Goal: Browse casually

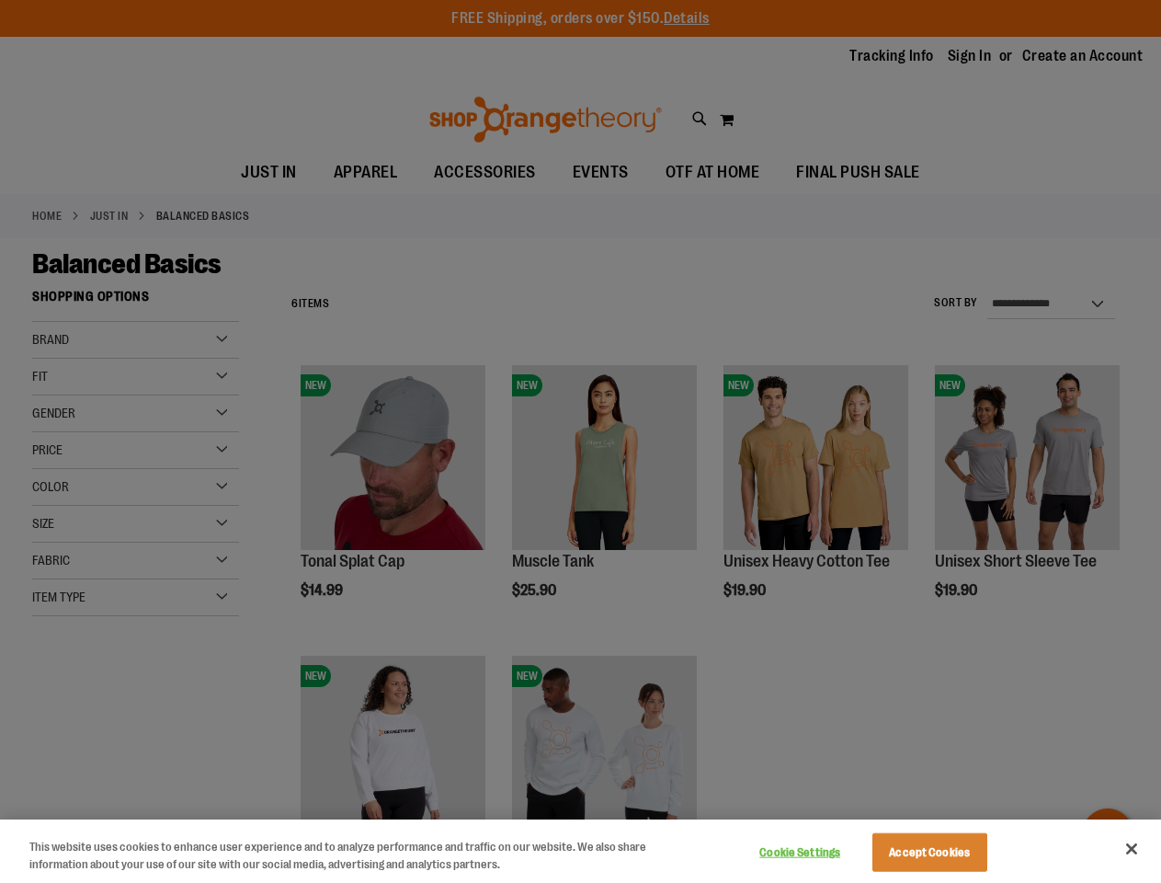
click at [580, 441] on div at bounding box center [580, 441] width 1161 height 883
click at [823, 852] on button "Cookie Settings" at bounding box center [800, 852] width 115 height 37
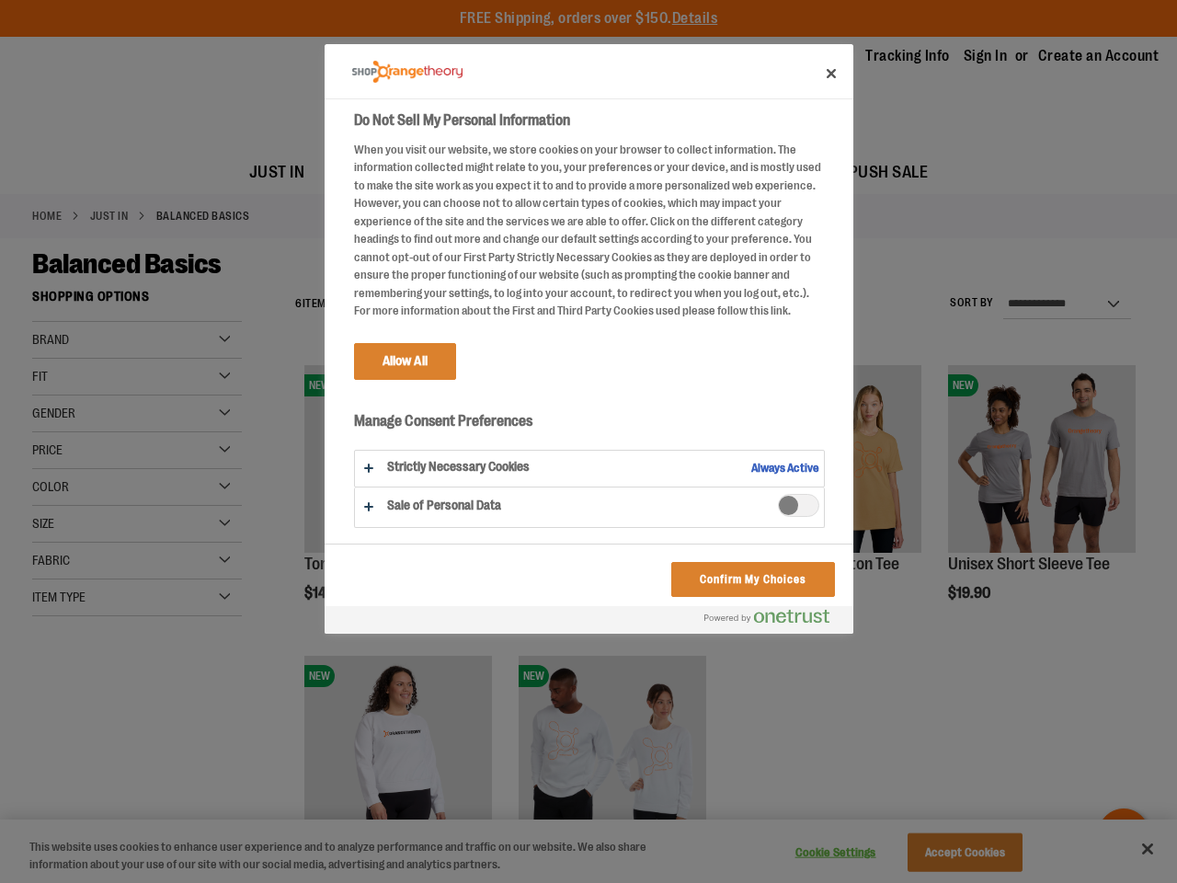
click at [953, 852] on div at bounding box center [588, 441] width 1177 height 883
click at [1132, 849] on div at bounding box center [588, 441] width 1177 height 883
click at [962, 882] on html "Skip to Content The store will not work correctly when cookies are disabled. FR…" at bounding box center [588, 441] width 1177 height 883
